Goal: Task Accomplishment & Management: Use online tool/utility

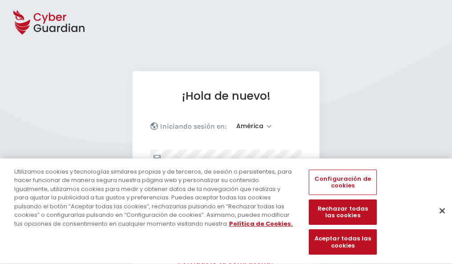
select select "América"
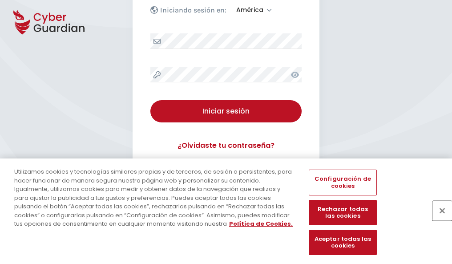
click at [438, 220] on button "Cerrar" at bounding box center [443, 211] width 20 height 20
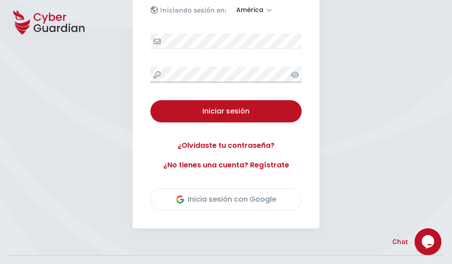
scroll to position [202, 0]
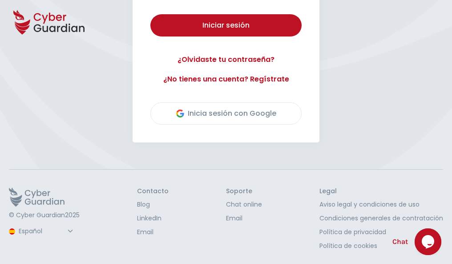
click at [150, 14] on button "Iniciar sesión" at bounding box center [225, 25] width 151 height 22
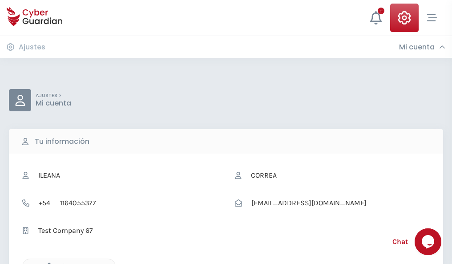
click at [47, 263] on icon "button" at bounding box center [47, 267] width 8 height 8
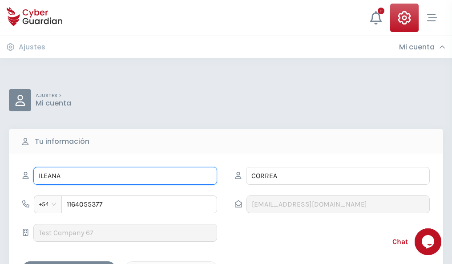
click at [125, 176] on input "ILEANA" at bounding box center [125, 176] width 184 height 18
type input "I"
type input "José"
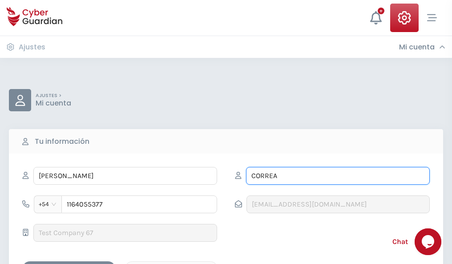
click at [338, 176] on input "CORREA" at bounding box center [338, 176] width 184 height 18
type input "C"
type input "Valentín"
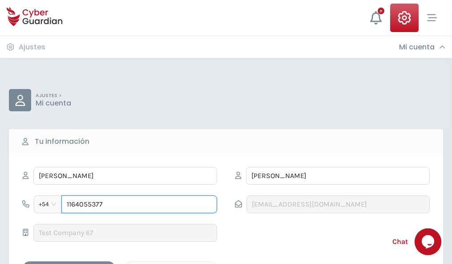
click at [139, 204] on input "1164055377" at bounding box center [139, 204] width 156 height 18
type input "1"
type input "4844741406"
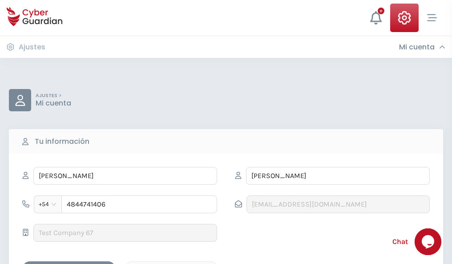
click at [171, 264] on div "Cancelar" at bounding box center [171, 269] width 79 height 11
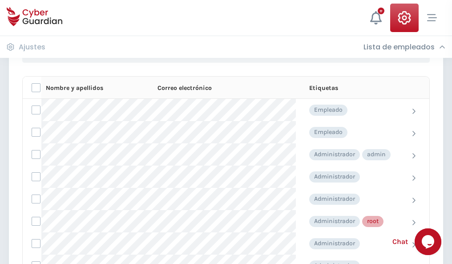
scroll to position [448, 0]
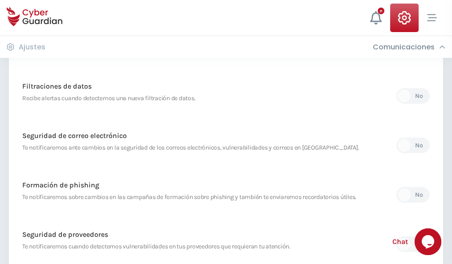
scroll to position [469, 0]
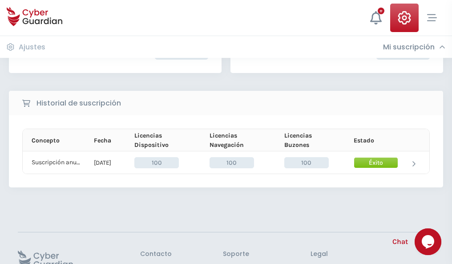
scroll to position [226, 0]
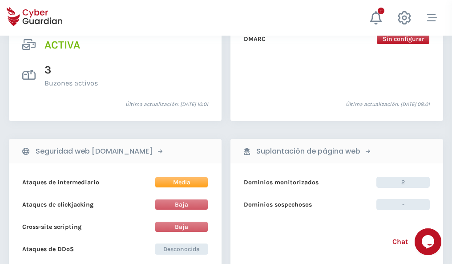
scroll to position [904, 0]
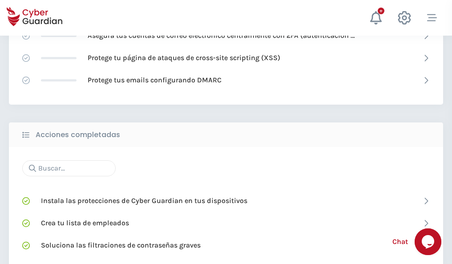
scroll to position [593, 0]
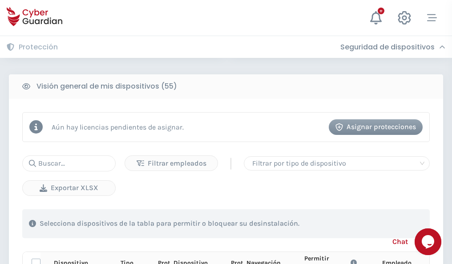
scroll to position [787, 0]
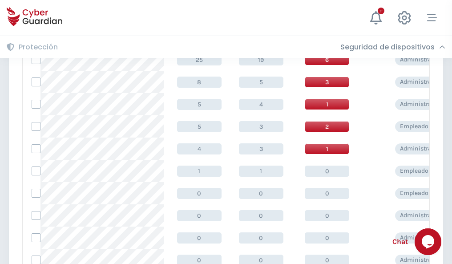
scroll to position [449, 0]
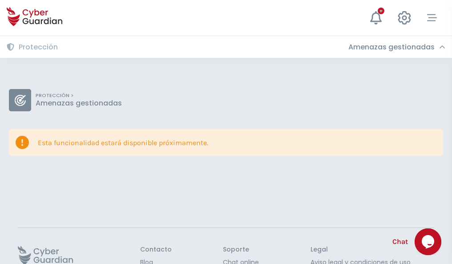
scroll to position [58, 0]
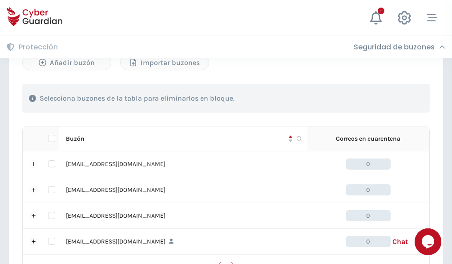
scroll to position [438, 0]
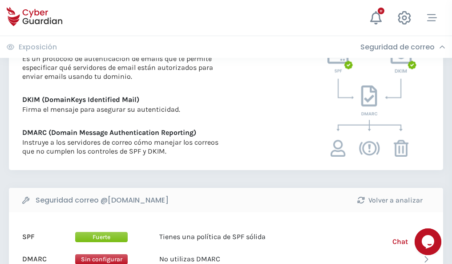
scroll to position [480, 0]
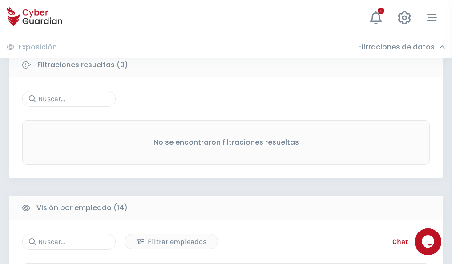
scroll to position [804, 0]
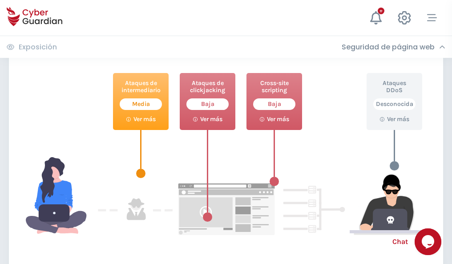
scroll to position [485, 0]
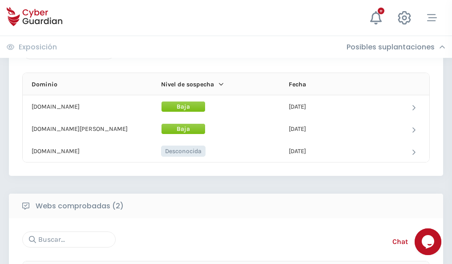
scroll to position [534, 0]
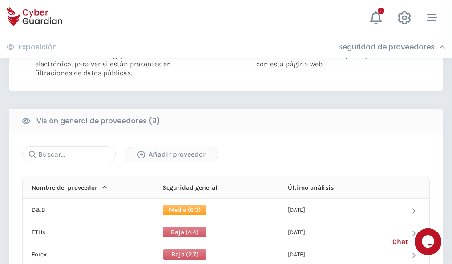
scroll to position [641, 0]
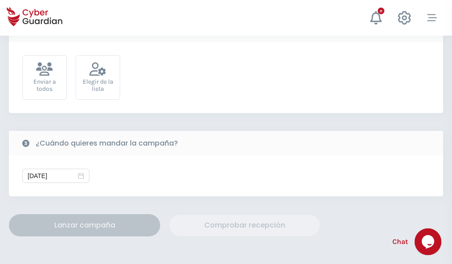
scroll to position [326, 0]
